Goal: Complete application form: Complete application form

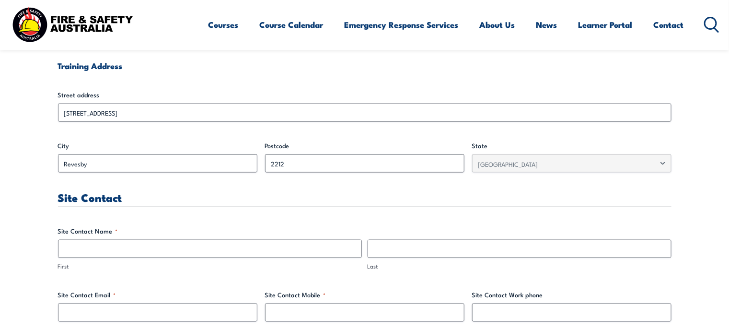
scroll to position [447, 0]
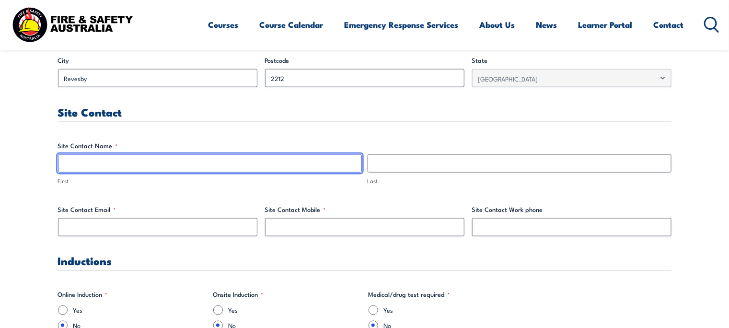
click at [197, 159] on input "First" at bounding box center [210, 163] width 304 height 18
click at [197, 159] on input "Pasan Saputhanthri" at bounding box center [210, 163] width 304 height 18
type input "Pasan"
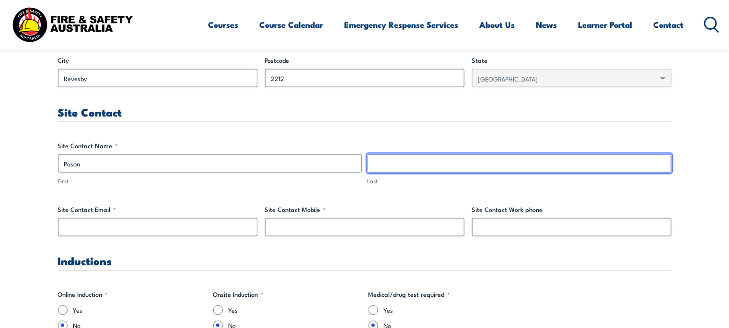
click at [407, 164] on input "Last" at bounding box center [520, 163] width 304 height 18
type input "s"
type input "Saputhanthri"
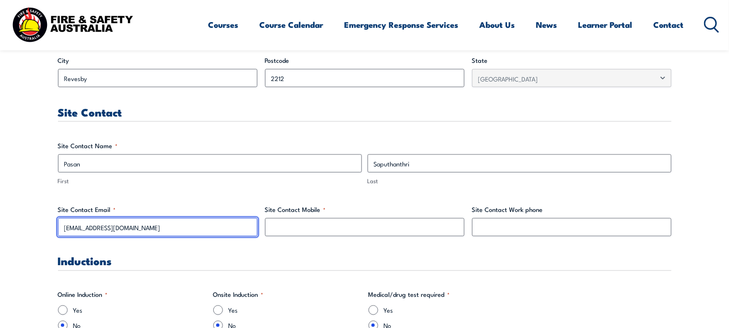
type input "[EMAIL_ADDRESS][DOMAIN_NAME]"
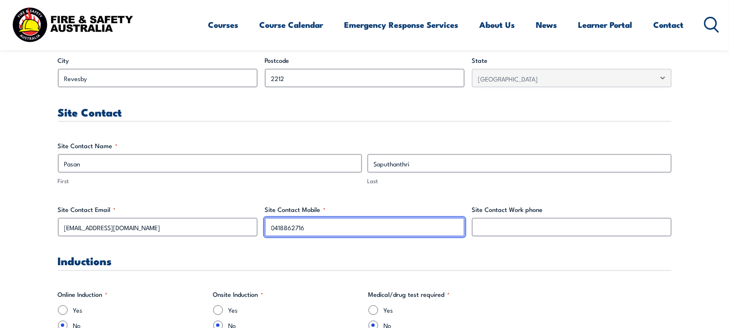
type input "0418862716"
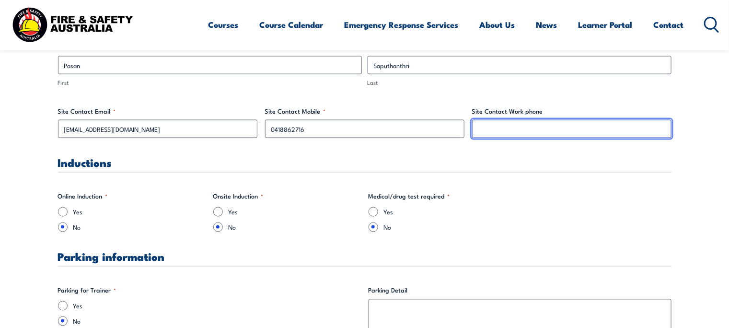
scroll to position [607, 0]
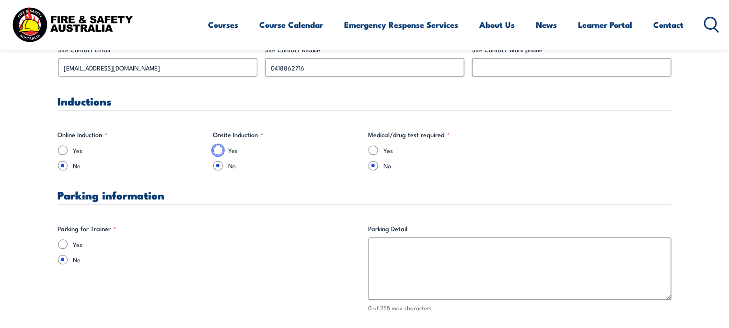
click at [216, 148] on input "Yes" at bounding box center [218, 151] width 10 height 10
radio input "true"
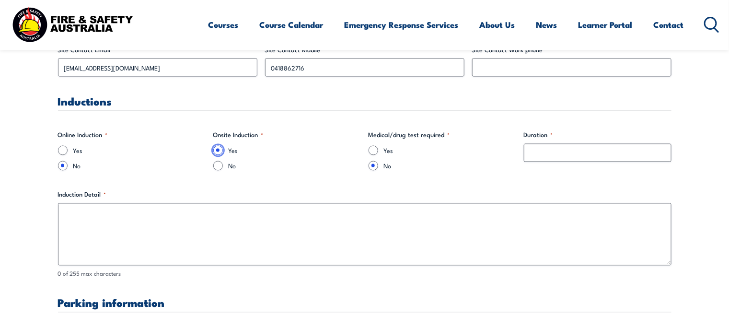
scroll to position [767, 0]
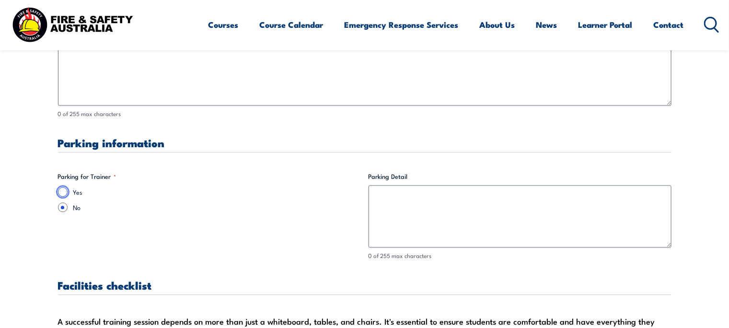
click at [66, 194] on input "Yes" at bounding box center [63, 192] width 10 height 10
radio input "true"
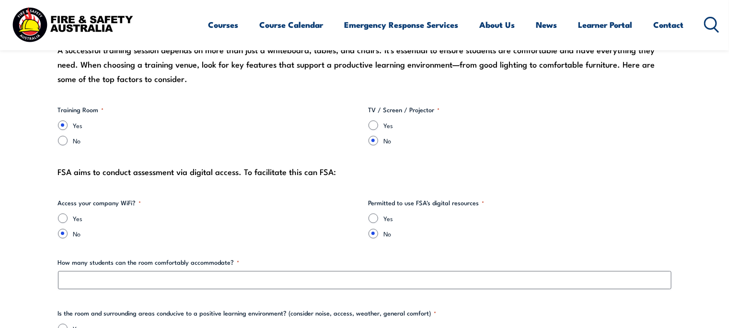
scroll to position [1087, 0]
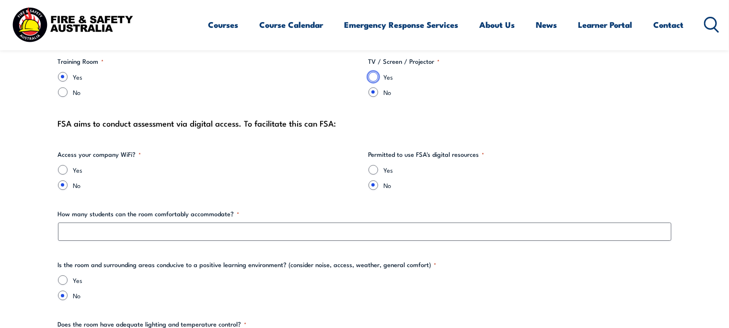
click at [370, 75] on input "Yes" at bounding box center [374, 77] width 10 height 10
radio input "true"
click at [374, 166] on input "Yes" at bounding box center [374, 170] width 10 height 10
radio input "true"
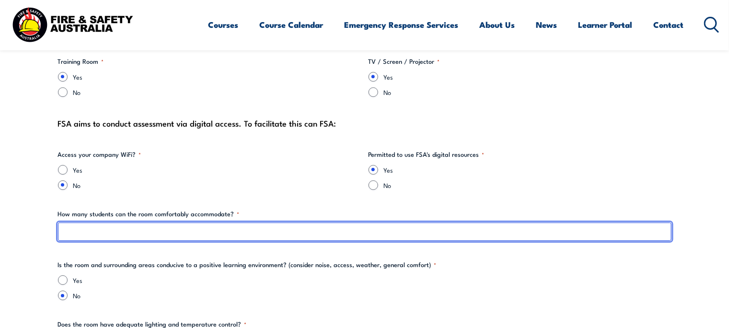
click at [173, 231] on input "How many students can the room comfortably accommodate? *" at bounding box center [365, 231] width 614 height 18
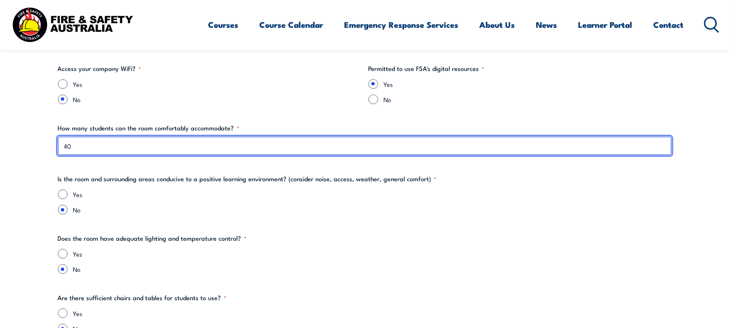
scroll to position [1193, 0]
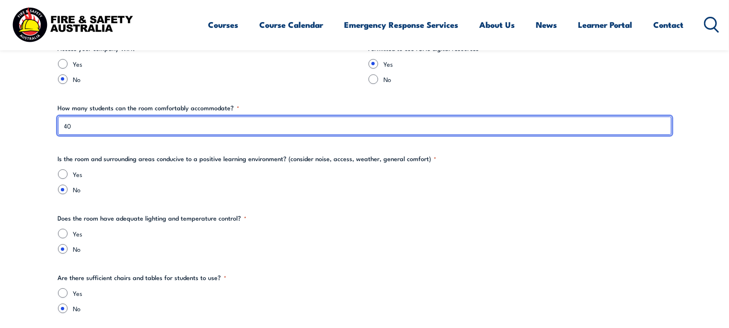
type input "40"
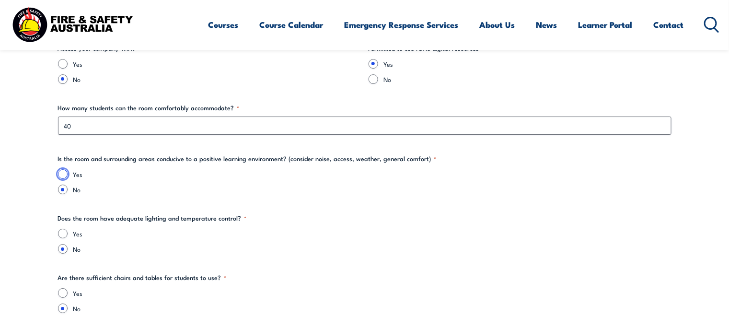
click at [63, 175] on input "Yes" at bounding box center [63, 174] width 10 height 10
radio input "true"
click at [66, 238] on div "Yes No" at bounding box center [365, 241] width 614 height 25
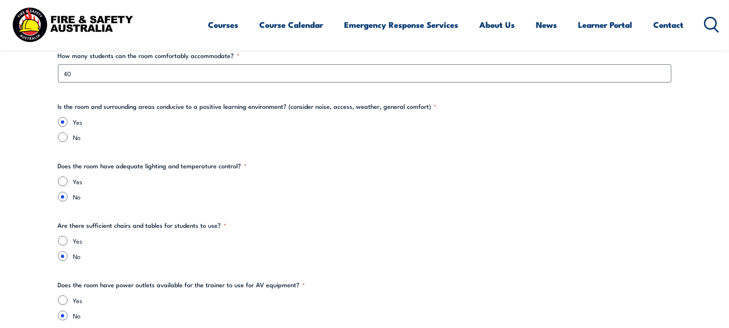
scroll to position [1300, 0]
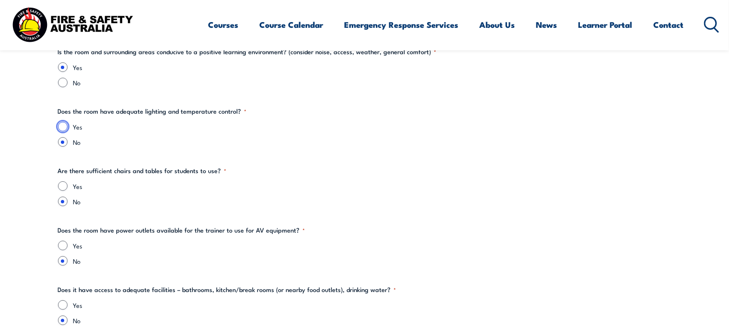
click at [64, 125] on input "Yes" at bounding box center [63, 127] width 10 height 10
radio input "true"
click at [63, 181] on input "Yes" at bounding box center [63, 186] width 10 height 10
radio input "true"
click at [69, 247] on div "Yes" at bounding box center [365, 246] width 614 height 10
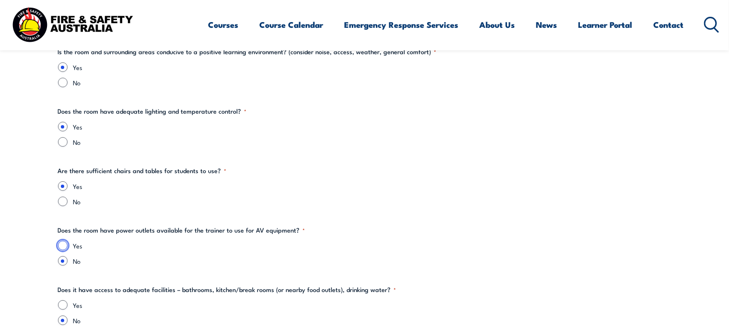
click at [65, 245] on input "Yes" at bounding box center [63, 246] width 10 height 10
radio input "true"
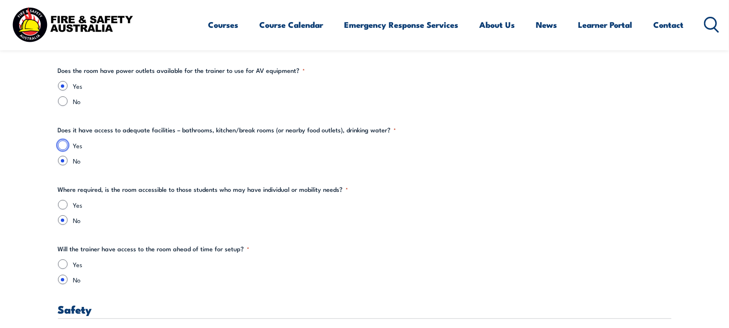
click at [65, 143] on input "Yes" at bounding box center [63, 145] width 10 height 10
radio input "true"
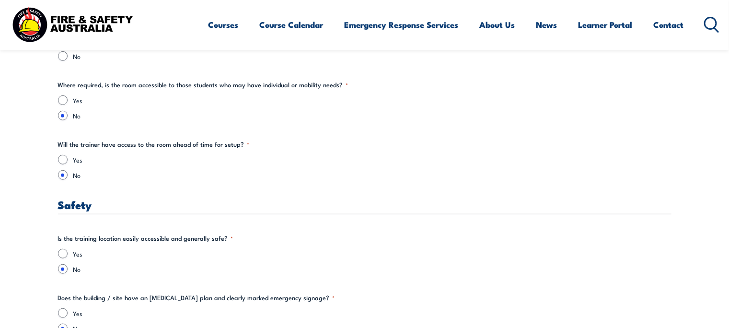
scroll to position [1566, 0]
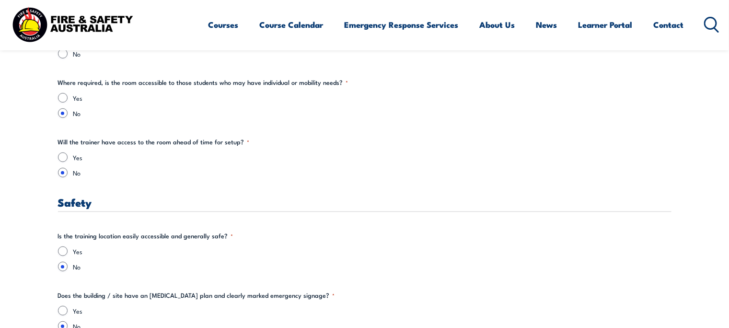
click at [69, 157] on div "Yes" at bounding box center [365, 157] width 614 height 10
click at [61, 152] on input "Yes" at bounding box center [63, 157] width 10 height 10
radio input "true"
click at [64, 157] on input "Yes" at bounding box center [63, 157] width 10 height 10
click at [60, 255] on div "Yes" at bounding box center [365, 251] width 614 height 10
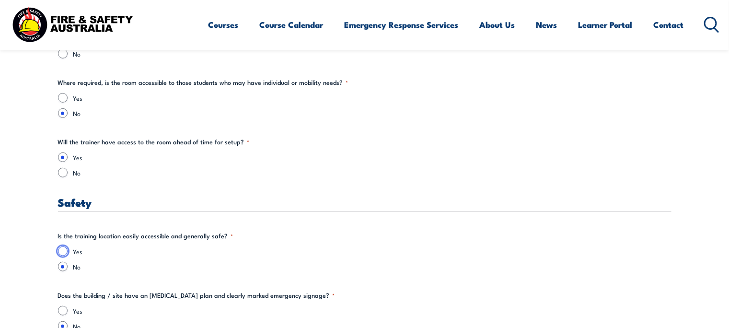
click at [64, 246] on input "Yes" at bounding box center [63, 251] width 10 height 10
radio input "true"
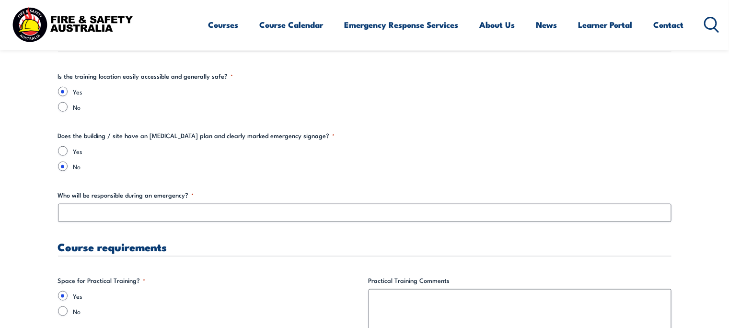
click at [60, 151] on div "Yes" at bounding box center [365, 151] width 614 height 10
click at [63, 151] on input "Yes" at bounding box center [63, 151] width 10 height 10
radio input "true"
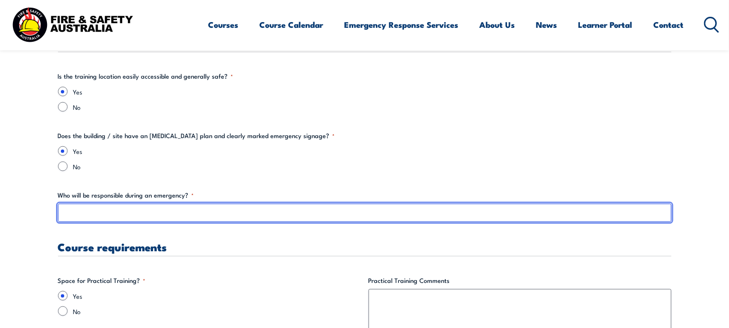
click at [84, 212] on input "Who will be responsible during an emergency? *" at bounding box center [365, 213] width 614 height 18
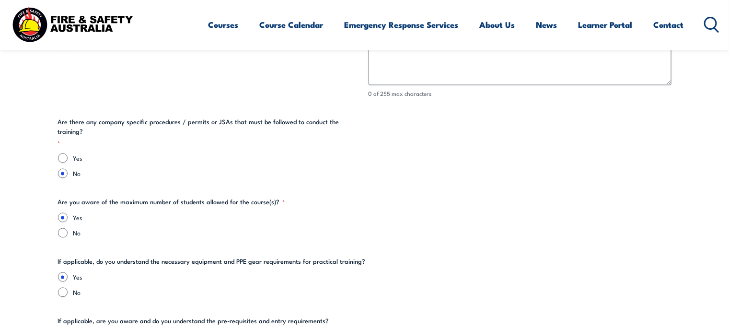
scroll to position [1993, 0]
type input "Site Operations Manager"
click at [69, 153] on div "Yes" at bounding box center [209, 158] width 303 height 10
click at [63, 153] on input "Yes" at bounding box center [63, 158] width 10 height 10
radio input "true"
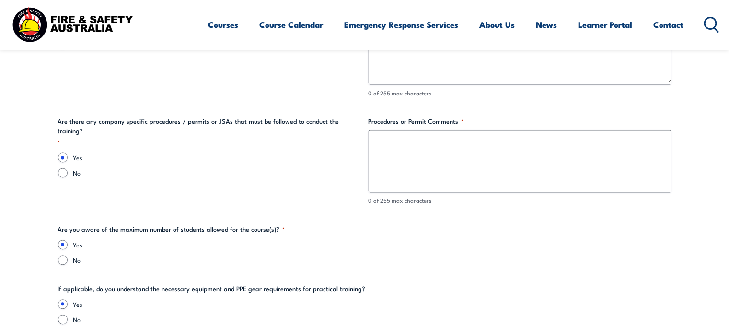
drag, startPoint x: 466, startPoint y: 122, endPoint x: 462, endPoint y: 141, distance: 19.1
click at [466, 124] on label "Procedures or Permit Comments *" at bounding box center [520, 122] width 303 height 10
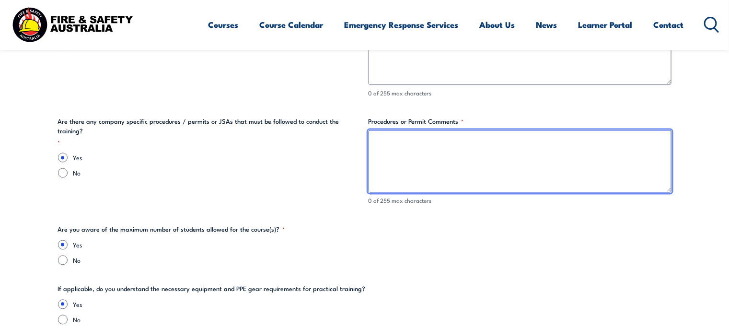
click at [466, 130] on textarea "Procedures or Permit Comments *" at bounding box center [520, 161] width 303 height 62
click at [462, 142] on textarea "Procedures or Permit Comments *" at bounding box center [520, 161] width 303 height 62
click at [403, 142] on textarea "Contact teh site host" at bounding box center [520, 161] width 303 height 62
click at [408, 142] on textarea "Contact thh site host" at bounding box center [520, 161] width 303 height 62
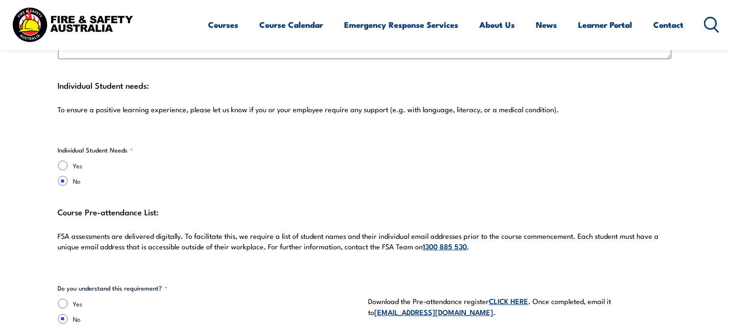
scroll to position [2632, 0]
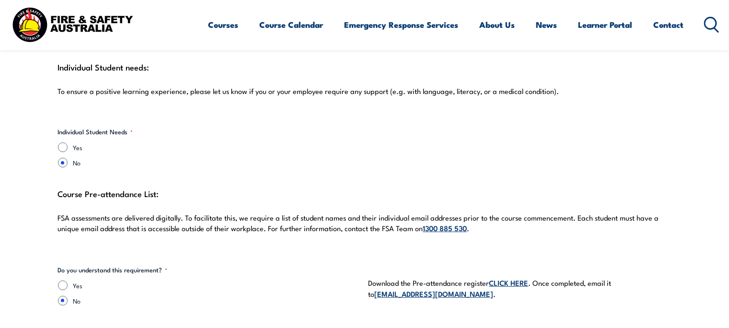
type textarea "Contact the site host"
click at [66, 144] on input "Yes" at bounding box center [63, 147] width 10 height 10
radio input "true"
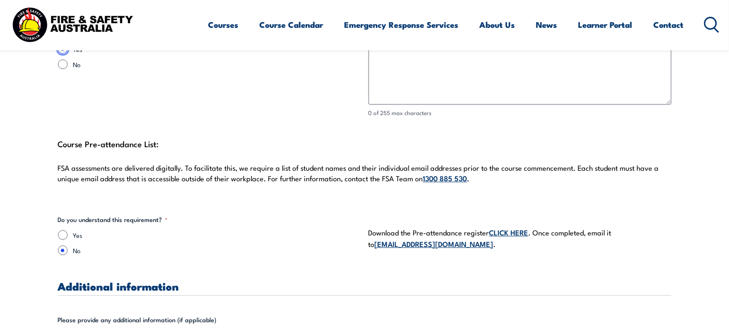
scroll to position [2579, 0]
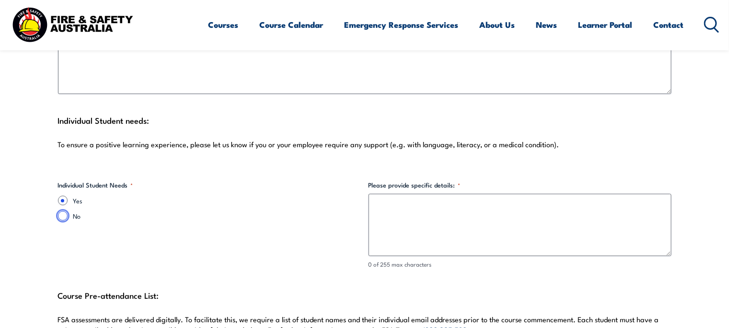
click at [64, 214] on input "No" at bounding box center [63, 216] width 10 height 10
radio input "true"
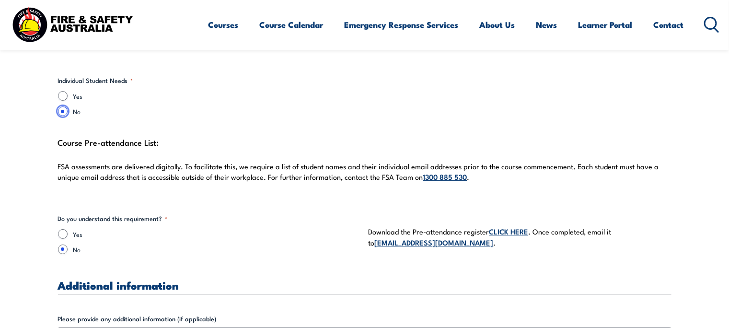
scroll to position [2738, 0]
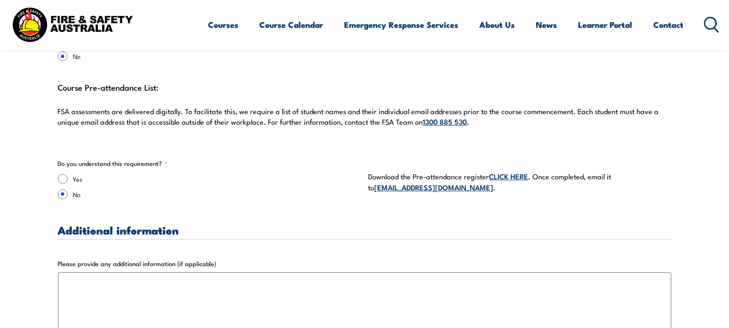
click at [62, 174] on input "Yes" at bounding box center [63, 179] width 10 height 10
radio input "true"
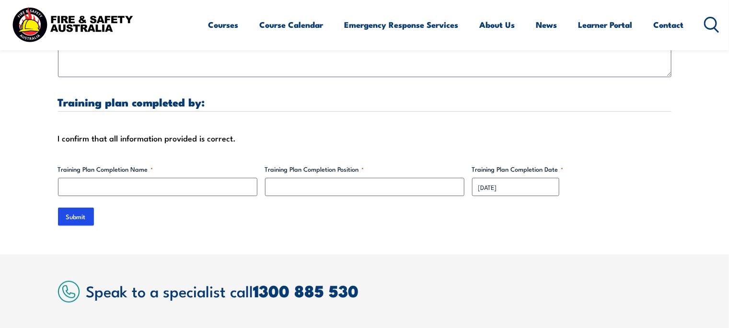
scroll to position [3005, 0]
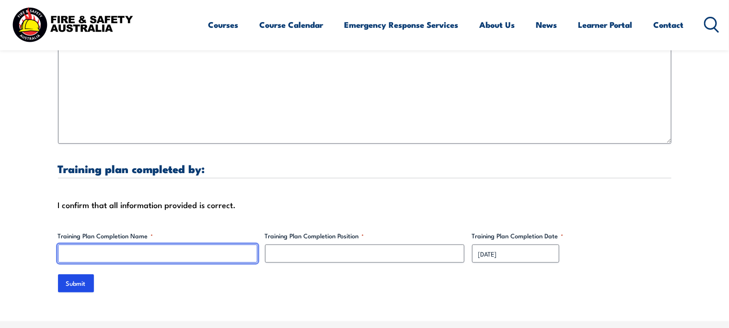
click at [160, 256] on input "Training Plan Completion Name *" at bounding box center [157, 254] width 199 height 18
type input "Pasan S"
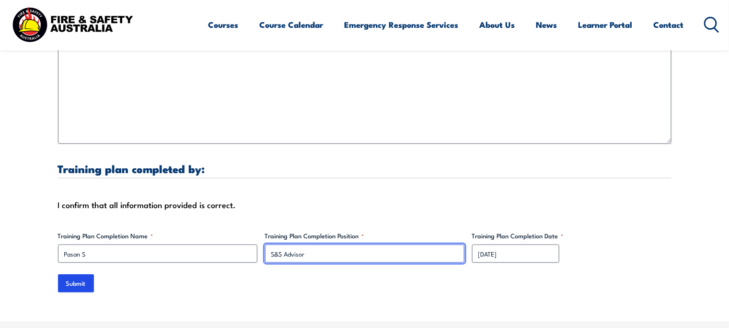
type input "S&S Advisor"
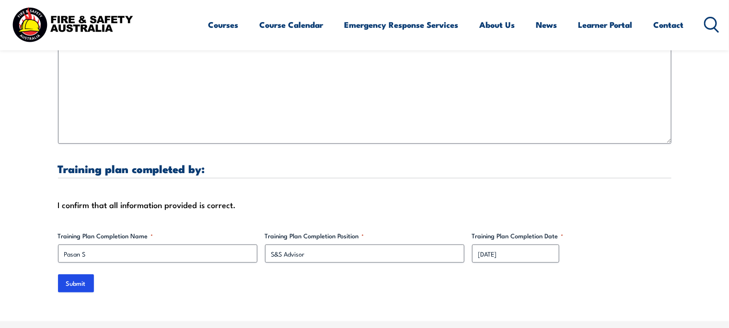
click at [75, 274] on input "Submit" at bounding box center [76, 283] width 36 height 18
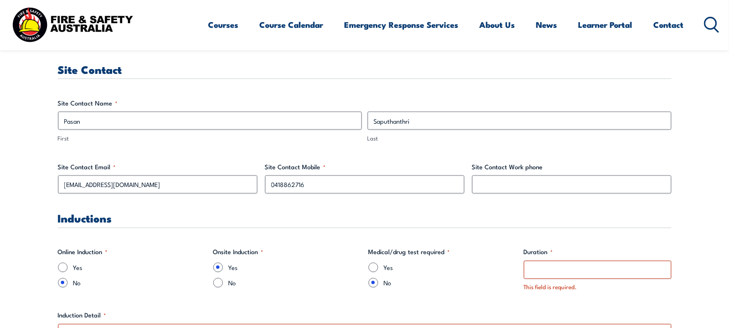
scroll to position [634, 0]
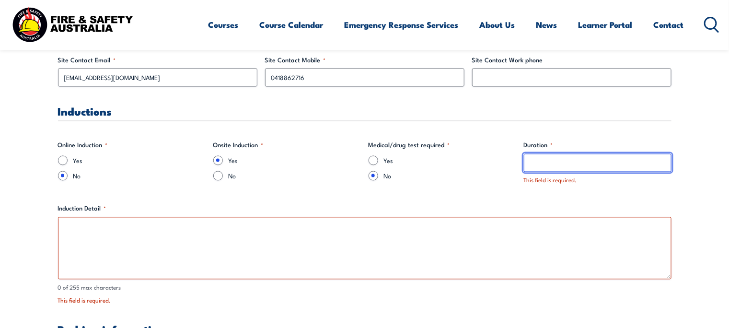
click at [577, 156] on input "Duration *" at bounding box center [598, 163] width 148 height 18
type input "15 minutes"
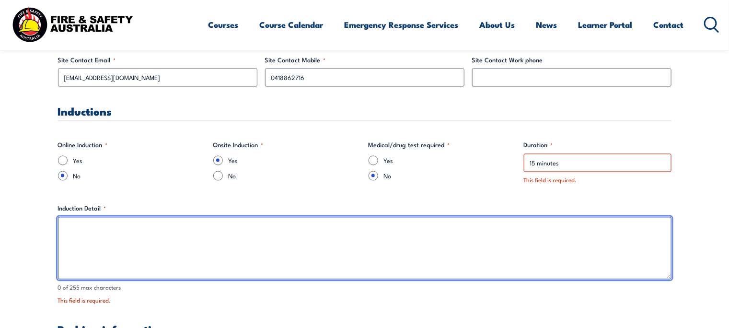
click at [135, 223] on textarea "Induction Detail *" at bounding box center [365, 248] width 614 height 62
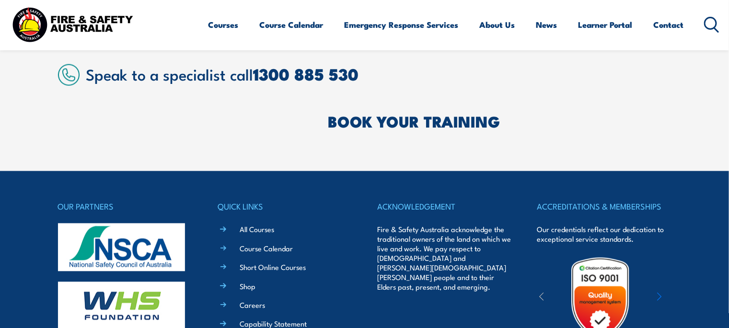
scroll to position [3244, 0]
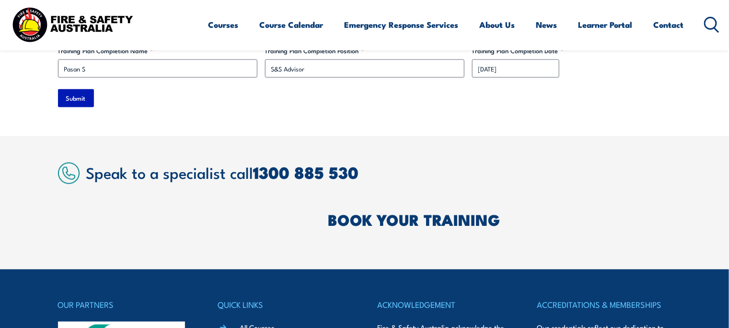
type textarea "Scan the site QR"
click at [75, 93] on input "Submit" at bounding box center [76, 98] width 36 height 18
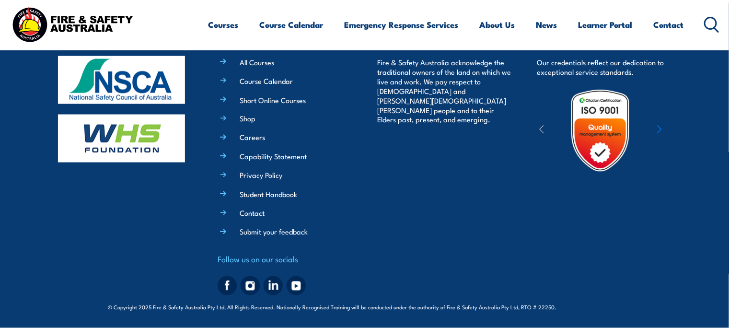
scroll to position [579, 0]
